Goal: Transaction & Acquisition: Purchase product/service

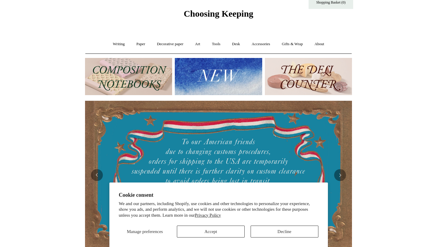
scroll to position [20, 0]
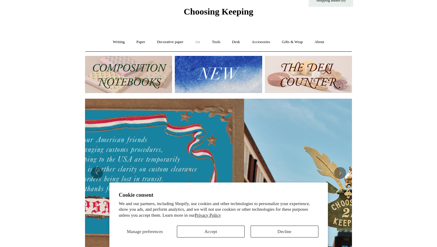
click at [198, 46] on link "Art +" at bounding box center [198, 42] width 16 height 16
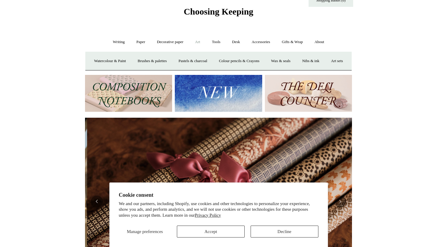
scroll to position [0, 533]
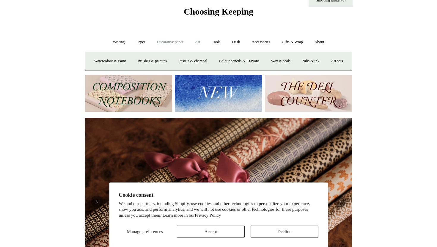
click at [167, 42] on link "Decorative paper +" at bounding box center [169, 42] width 37 height 16
click at [143, 40] on link "Paper +" at bounding box center [141, 42] width 20 height 16
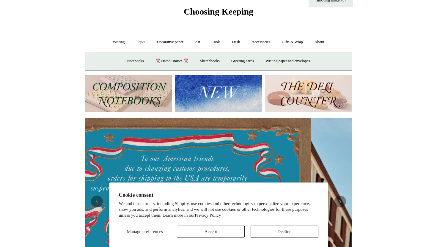
scroll to position [0, 0]
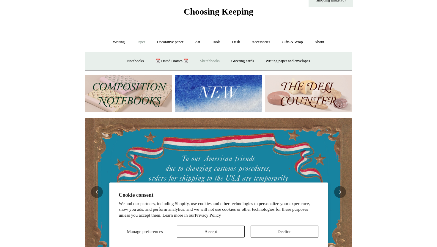
click at [198, 64] on link "Sketchbooks +" at bounding box center [209, 61] width 30 height 16
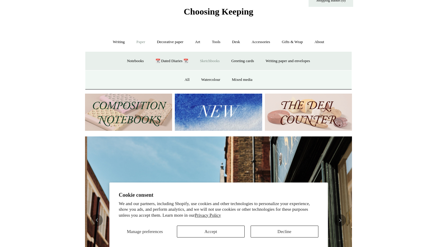
scroll to position [0, 267]
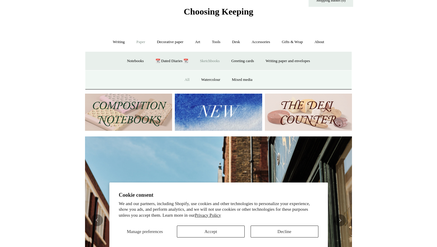
click at [187, 80] on link "All" at bounding box center [187, 80] width 16 height 16
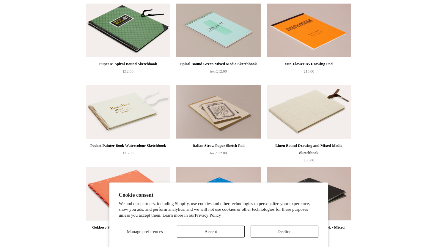
scroll to position [310, 0]
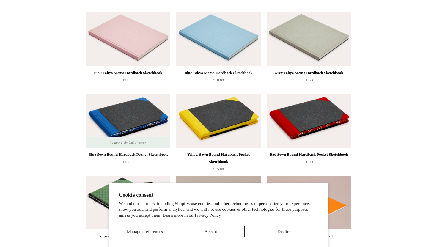
click at [289, 28] on img at bounding box center [308, 38] width 84 height 53
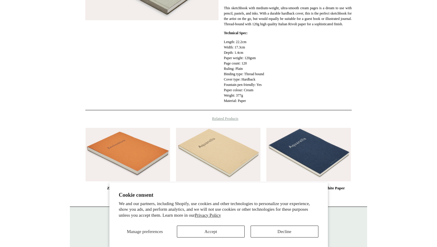
scroll to position [208, 0]
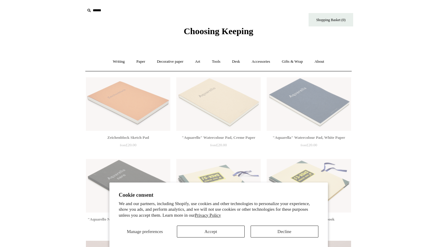
scroll to position [310, 0]
